Goal: Information Seeking & Learning: Understand process/instructions

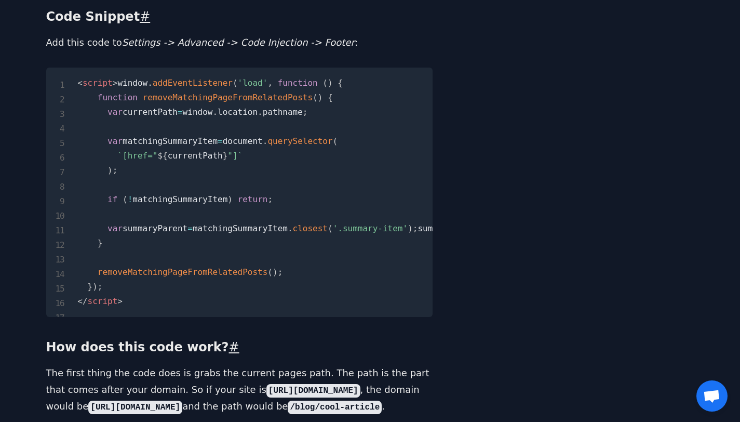
scroll to position [562, 0]
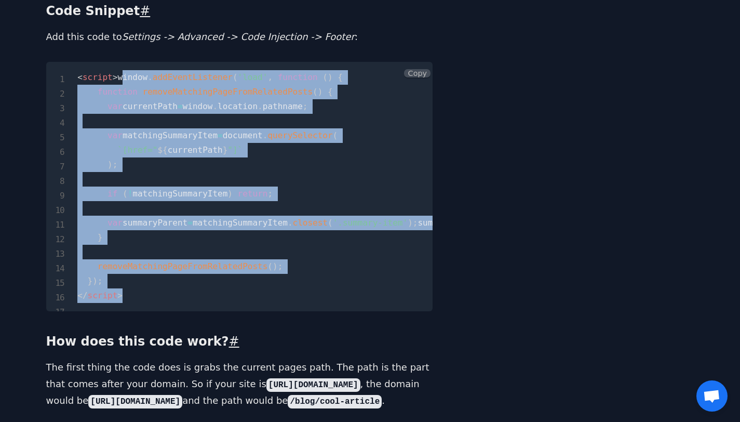
drag, startPoint x: 131, startPoint y: 357, endPoint x: 77, endPoint y: 75, distance: 287.8
click at [77, 75] on pre "< script > window . addEventListener ( 'load' , function ( ) { function removeM…" at bounding box center [239, 186] width 387 height 249
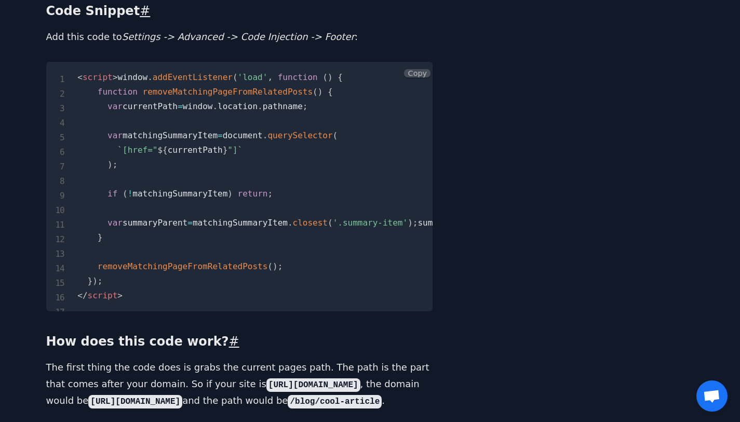
click at [76, 62] on pre "< script > window . addEventListener ( 'load' , function ( ) { function removeM…" at bounding box center [239, 186] width 387 height 249
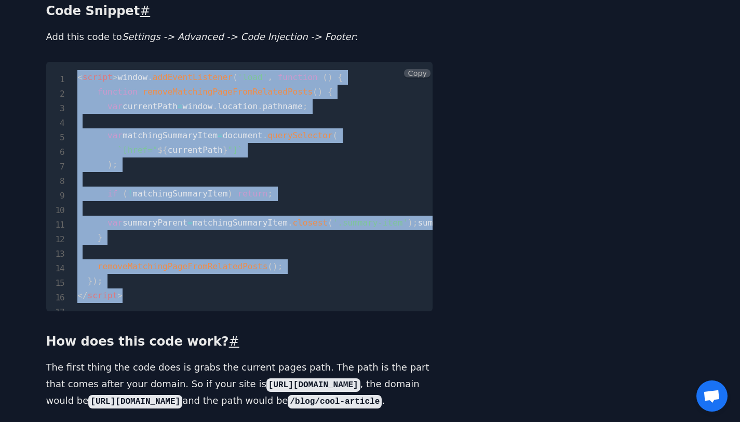
drag, startPoint x: 75, startPoint y: 61, endPoint x: 267, endPoint y: 367, distance: 361.6
click at [267, 311] on pre "< script > window . addEventListener ( 'load' , function ( ) { function removeM…" at bounding box center [239, 186] width 387 height 249
copy code "< script > window . addEventListener ( 'load' , function ( ) { function removeM…"
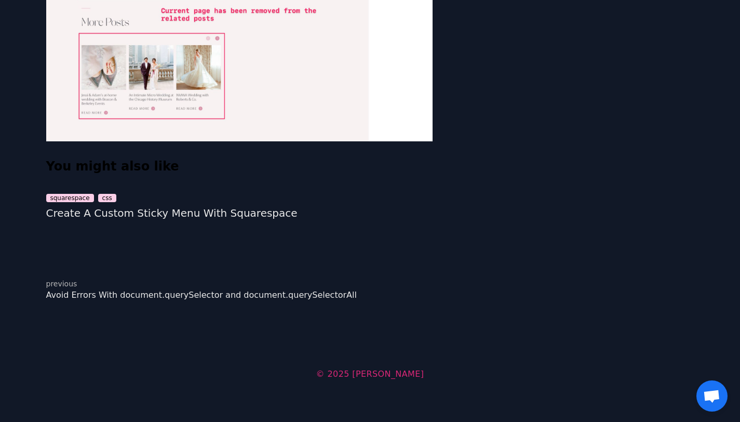
scroll to position [1230, 0]
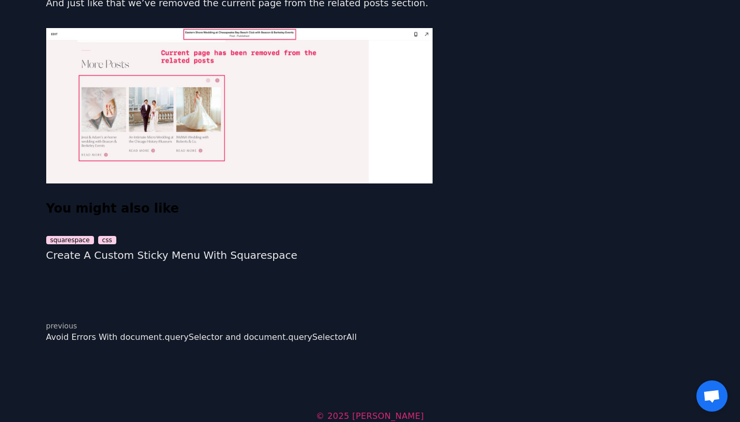
scroll to position [1109, 0]
